Goal: Task Accomplishment & Management: Manage account settings

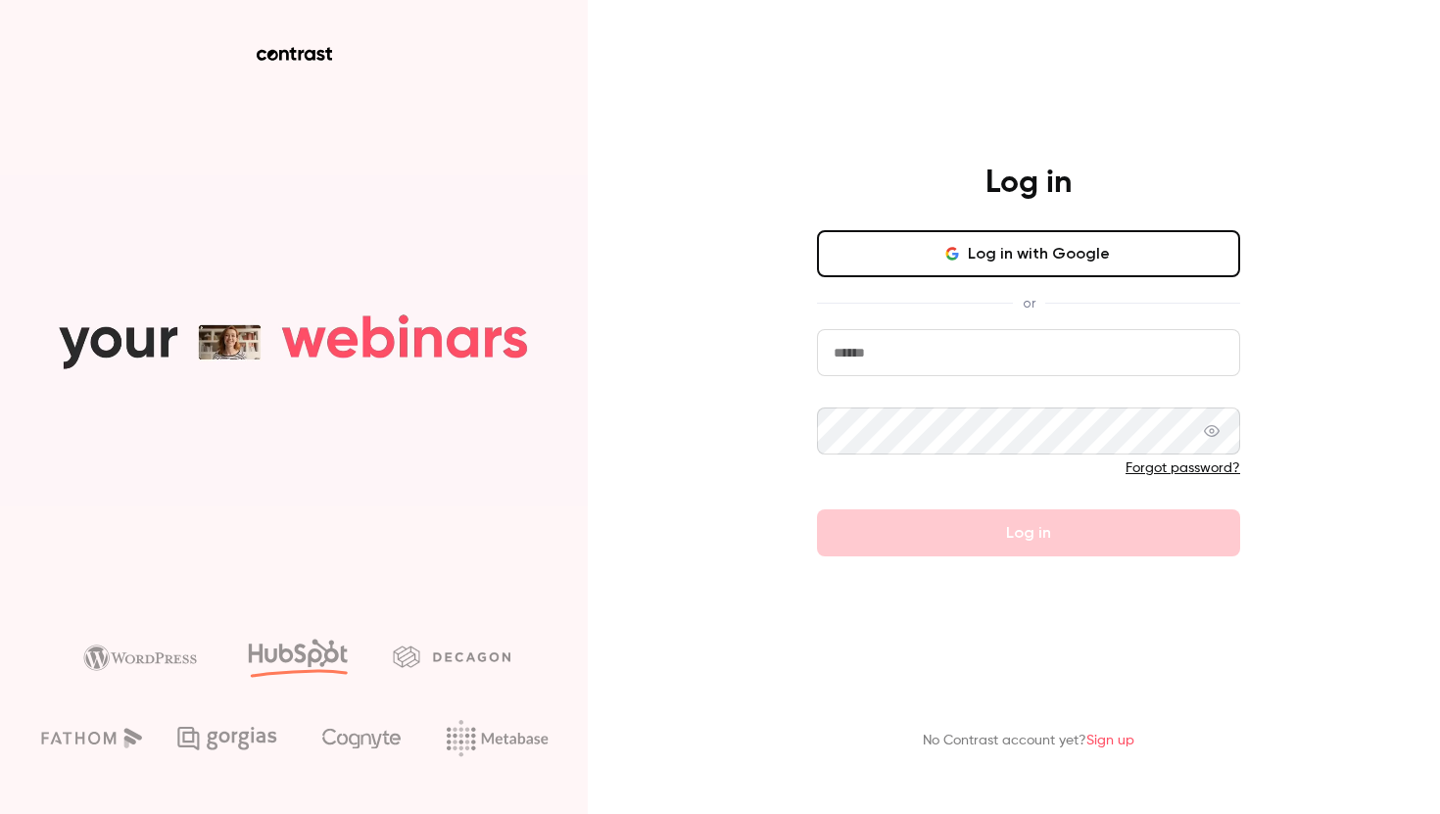
click at [973, 245] on button "Log in with Google" at bounding box center [1028, 253] width 423 height 47
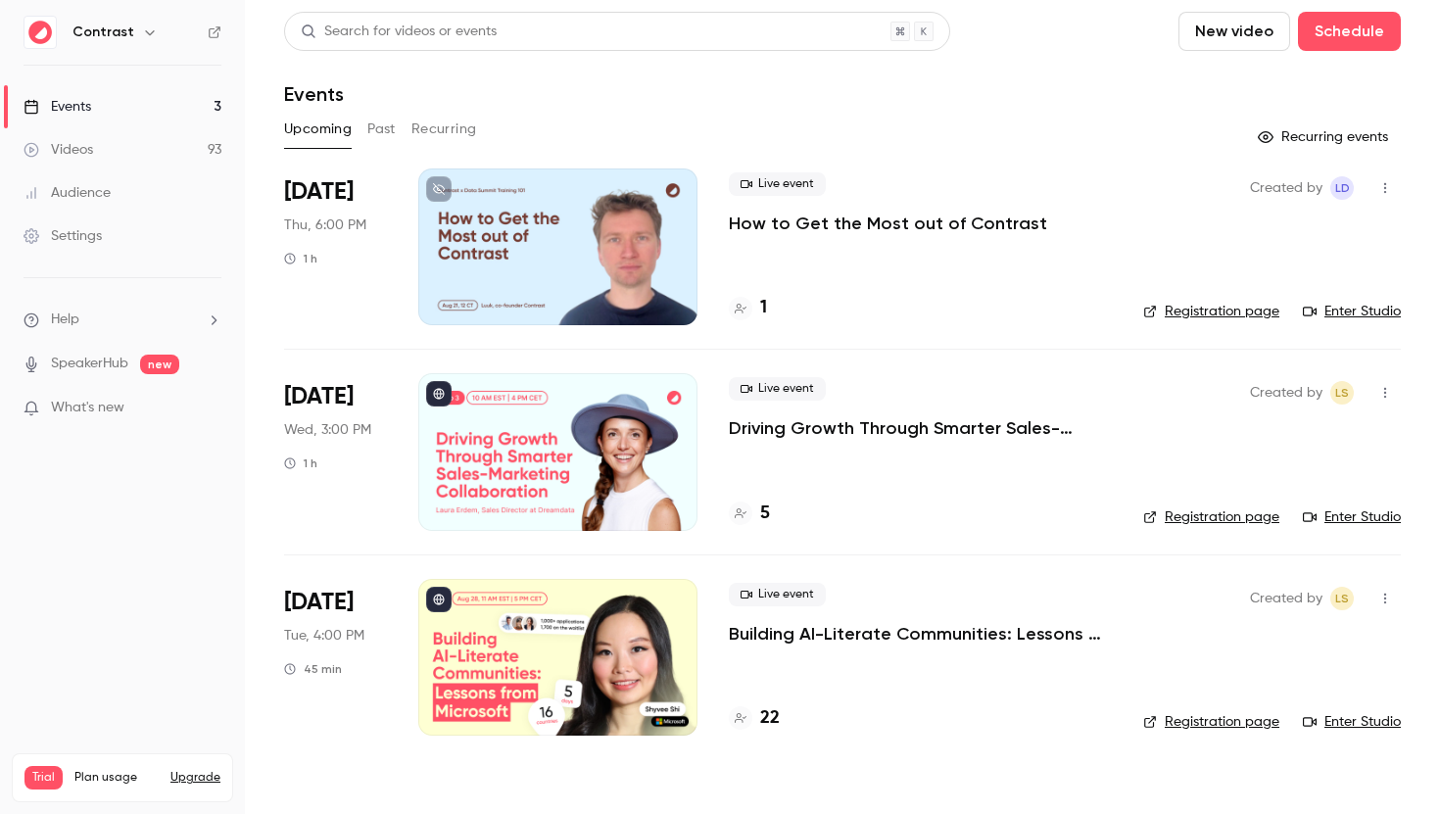
click at [807, 428] on p "Driving Growth Through Smarter Sales-Marketing Collaboration" at bounding box center [920, 428] width 383 height 24
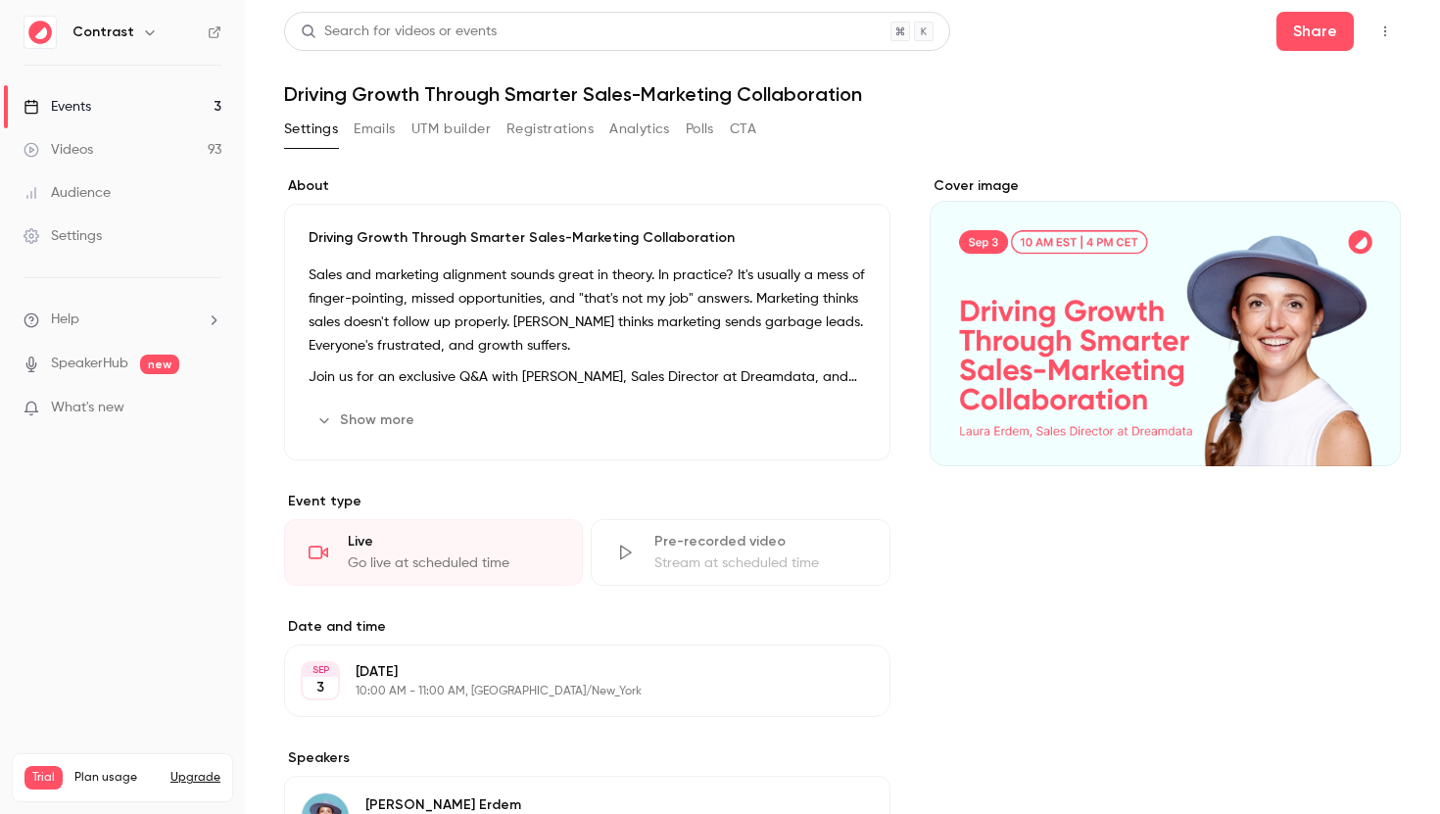
click at [1100, 592] on div "Cover image" at bounding box center [1165, 637] width 471 height 923
click at [1301, 34] on button "Share" at bounding box center [1315, 31] width 77 height 39
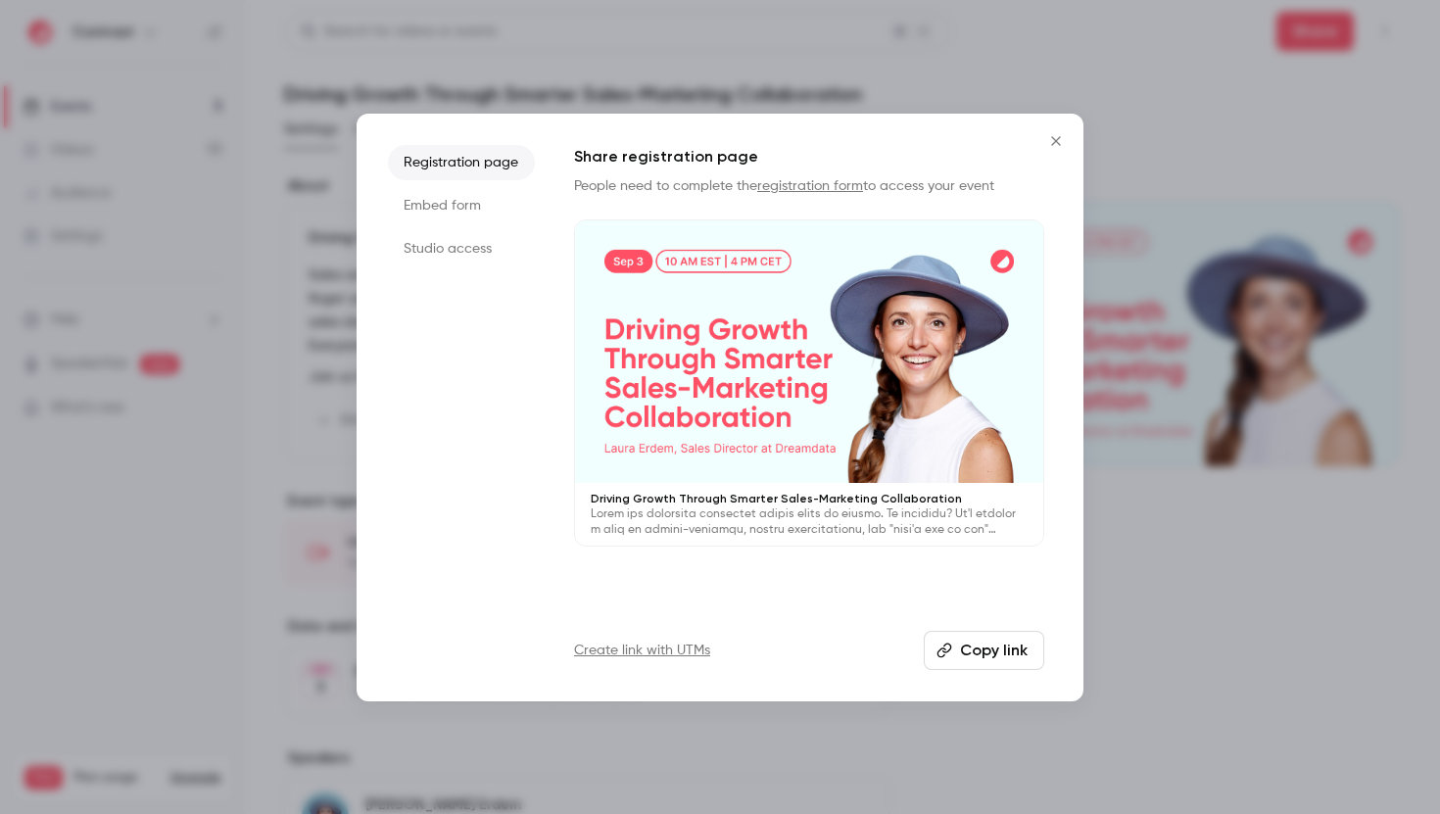
click at [711, 302] on div at bounding box center [809, 352] width 468 height 264
click at [1053, 142] on icon "Close" at bounding box center [1055, 140] width 9 height 9
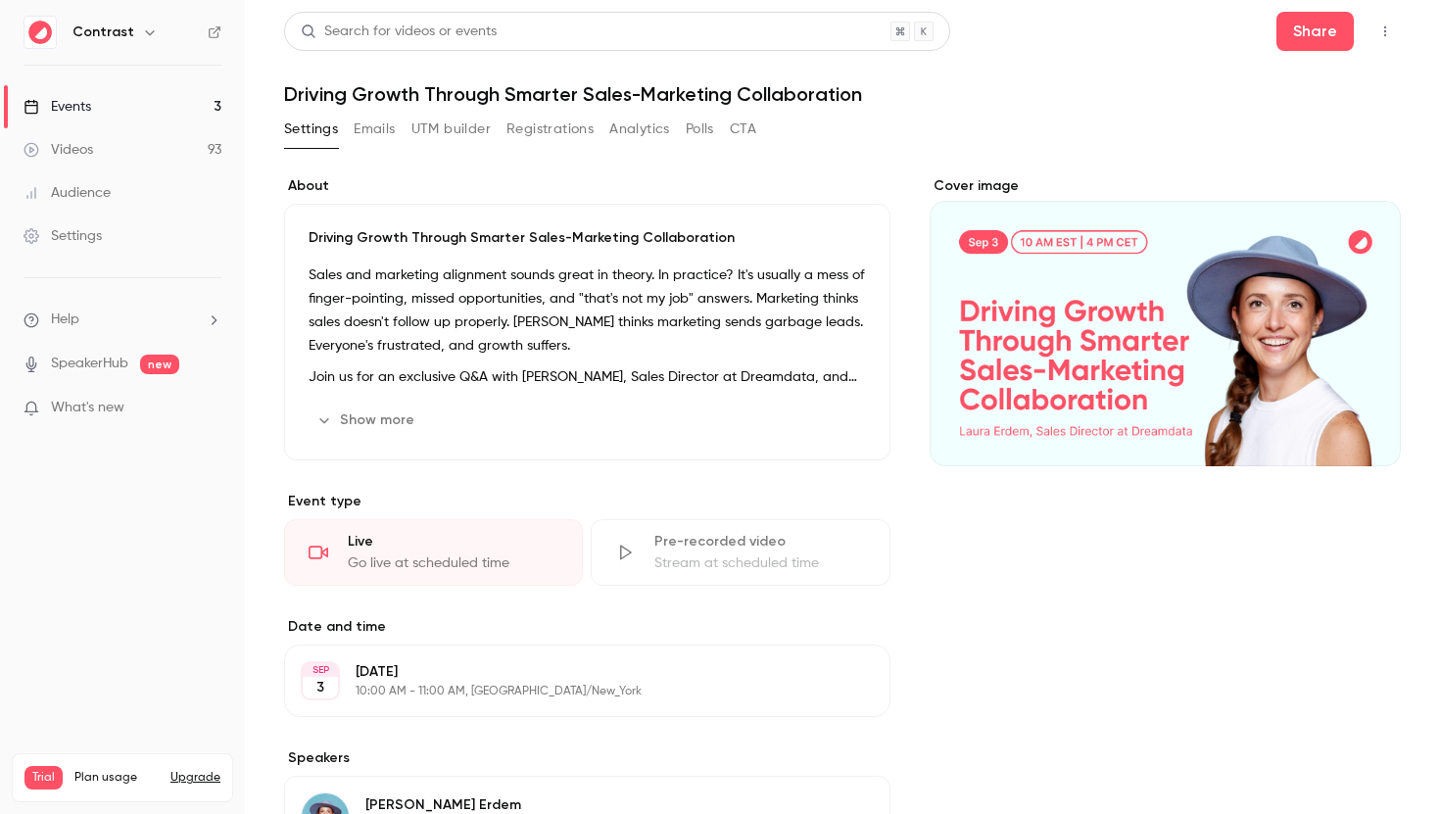
click at [555, 135] on button "Registrations" at bounding box center [550, 129] width 87 height 31
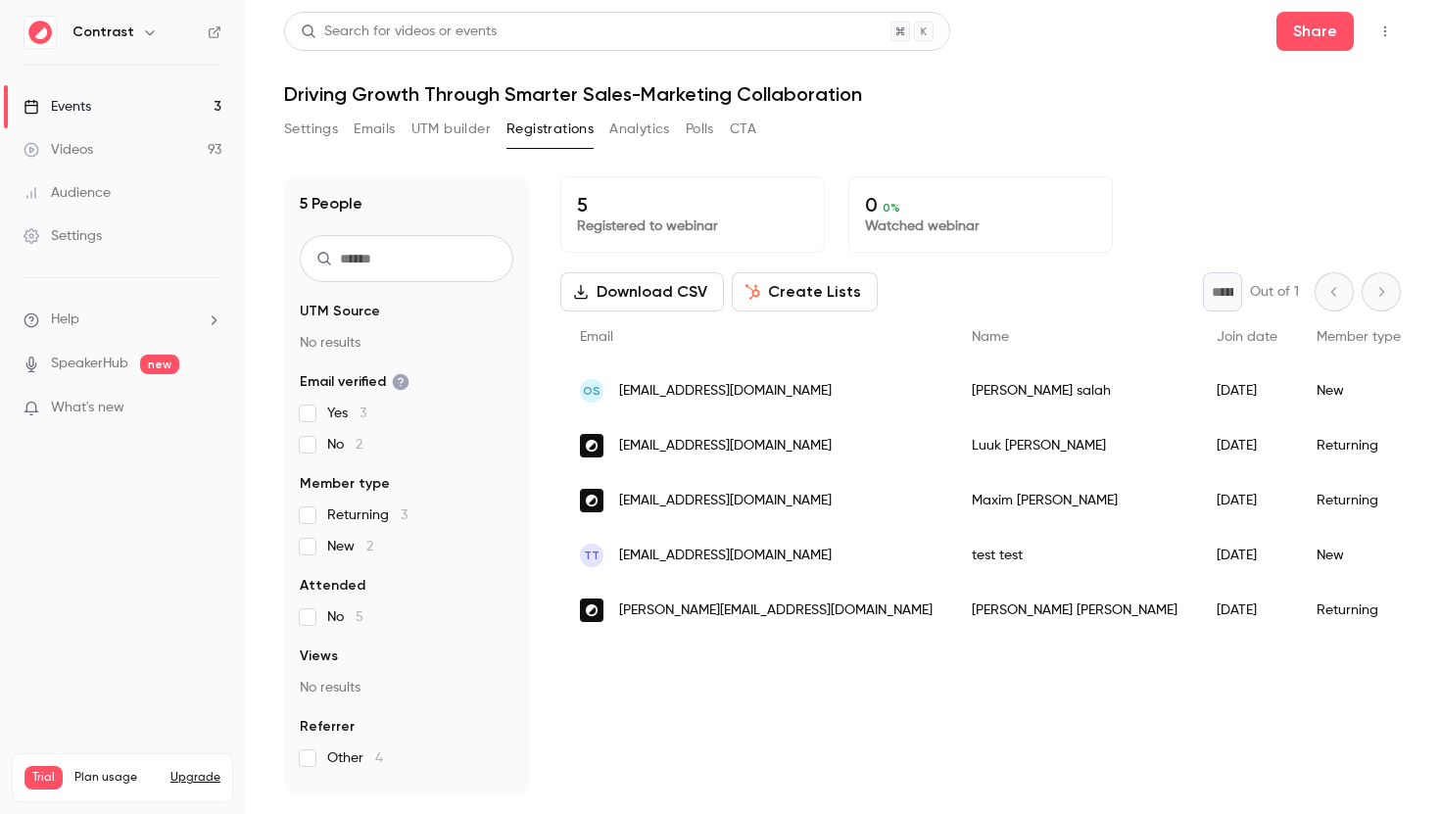
click at [316, 125] on button "Settings" at bounding box center [311, 129] width 54 height 31
